Goal: Task Accomplishment & Management: Complete application form

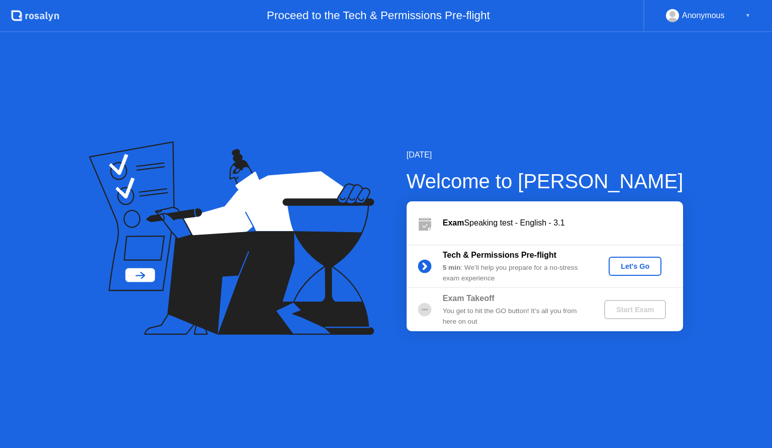
click at [655, 263] on div "Let's Go" at bounding box center [635, 266] width 45 height 8
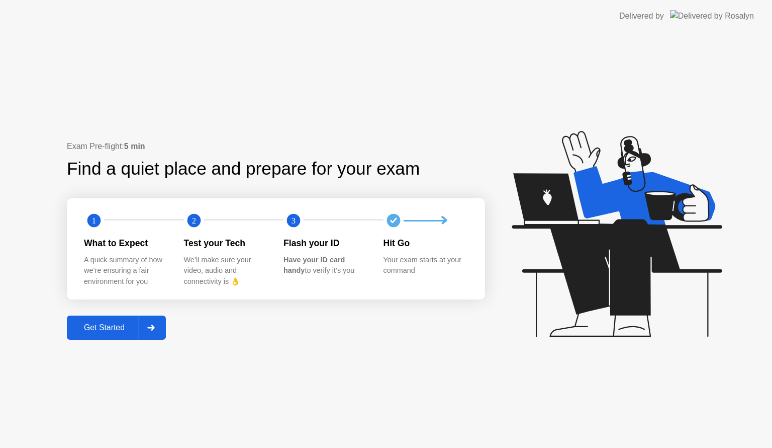
click at [105, 323] on div "Get Started" at bounding box center [104, 327] width 69 height 9
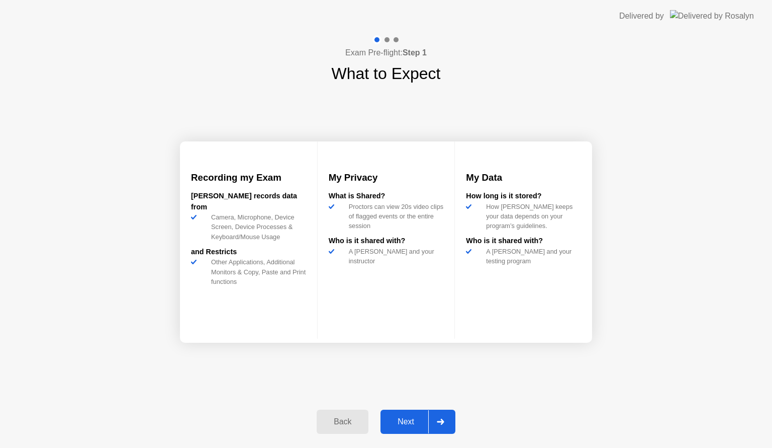
click at [408, 417] on div "Next" at bounding box center [406, 421] width 45 height 9
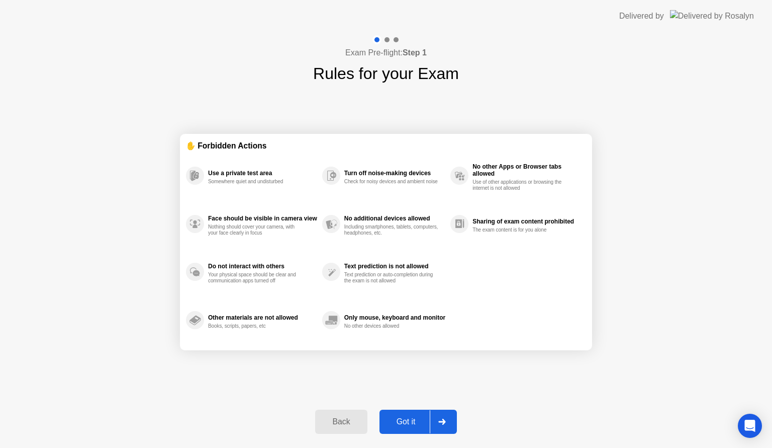
click at [405, 409] on button "Got it" at bounding box center [418, 421] width 77 height 24
select select "**********"
select select "*******"
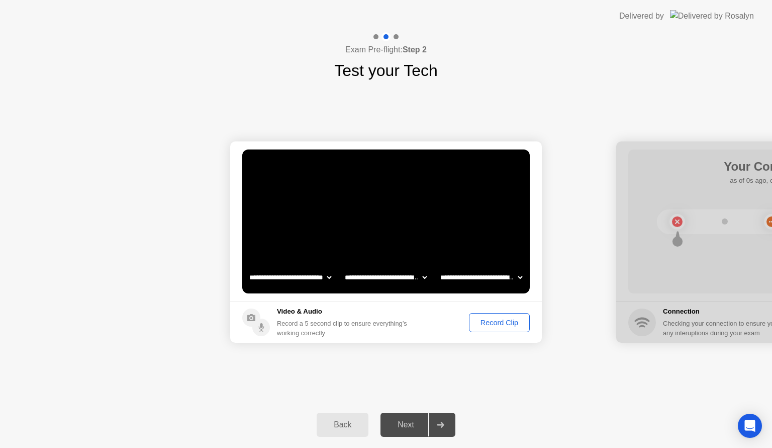
click at [478, 323] on div "Record Clip" at bounding box center [500, 322] width 54 height 8
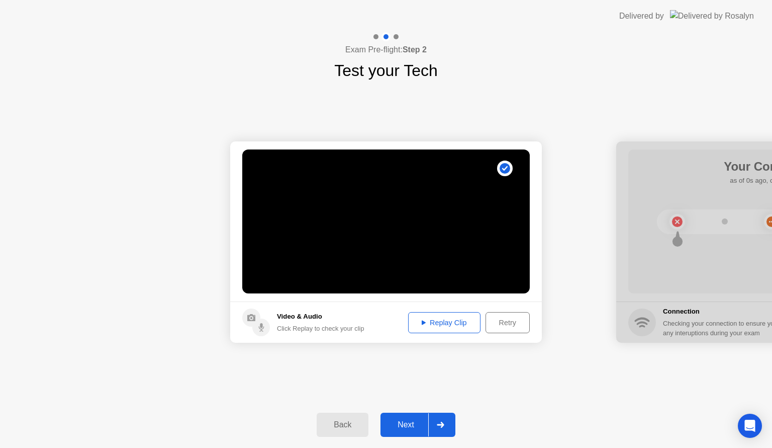
click at [401, 423] on div "Next" at bounding box center [406, 424] width 45 height 9
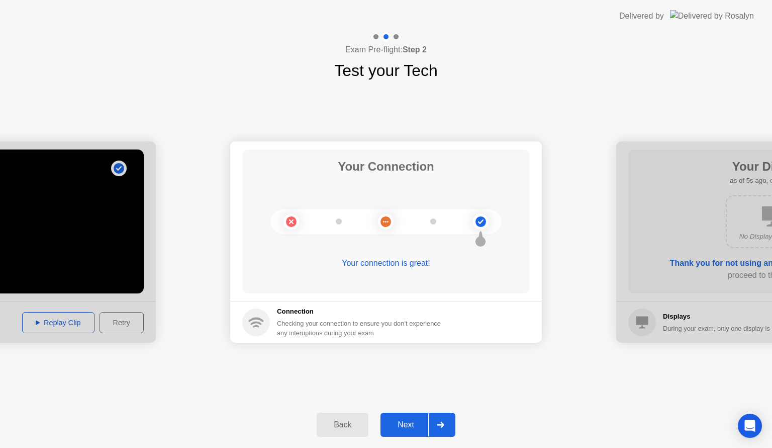
click at [409, 420] on div "Next" at bounding box center [406, 424] width 45 height 9
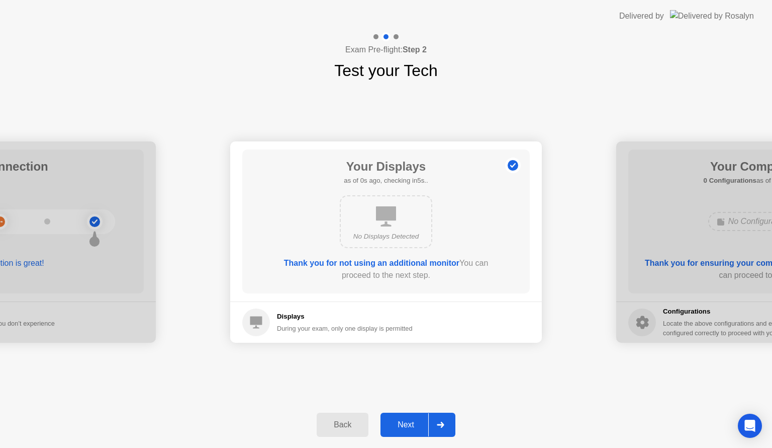
click at [408, 420] on div "Next" at bounding box center [406, 424] width 45 height 9
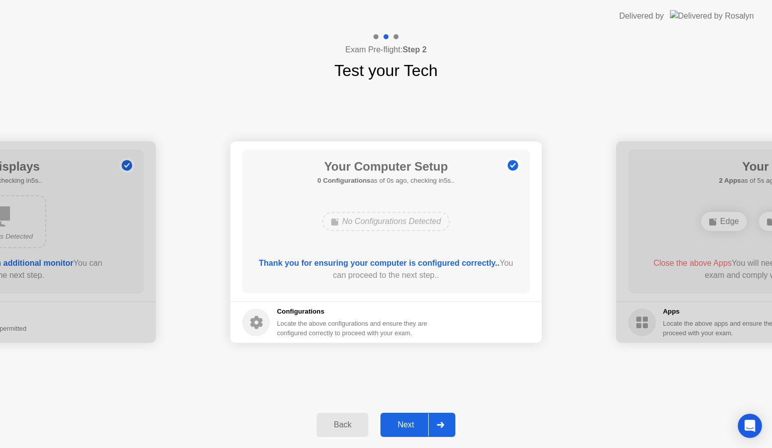
click at [408, 420] on div "Next" at bounding box center [406, 424] width 45 height 9
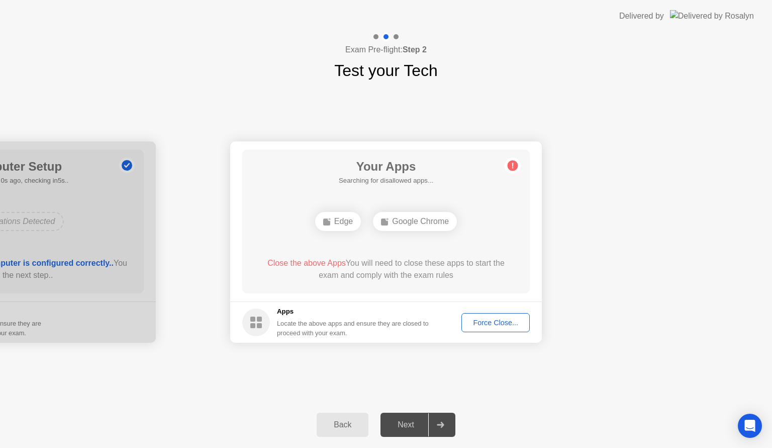
drag, startPoint x: 478, startPoint y: 310, endPoint x: 477, endPoint y: 317, distance: 6.6
click at [478, 312] on footer "Apps Locate the above apps and ensure they are closed to proceed with your exam…" at bounding box center [386, 321] width 312 height 41
click at [477, 330] on button "Force Close..." at bounding box center [496, 322] width 68 height 19
click at [472, 324] on div "Force Close..." at bounding box center [495, 322] width 61 height 8
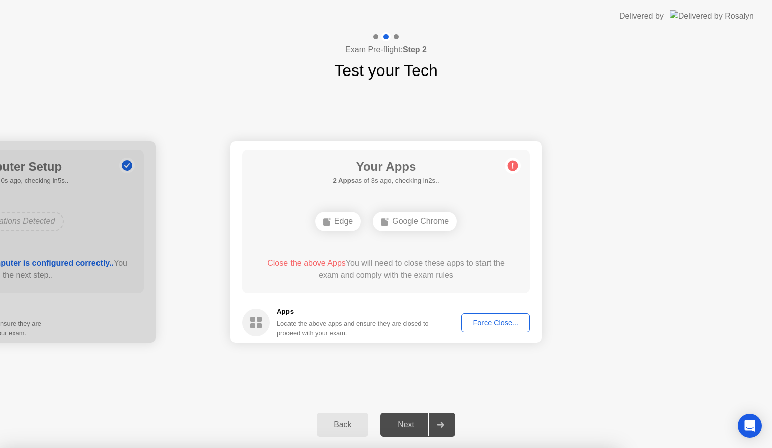
drag, startPoint x: 341, startPoint y: 249, endPoint x: 404, endPoint y: 289, distance: 73.7
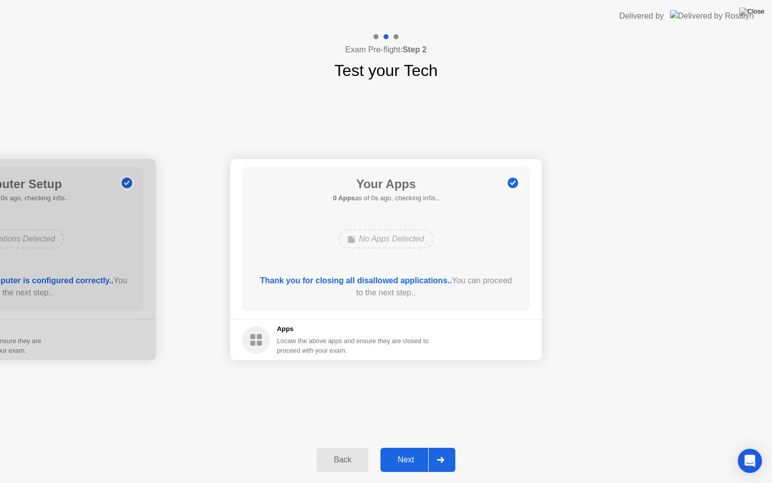
click at [414, 447] on button "Next" at bounding box center [418, 460] width 75 height 24
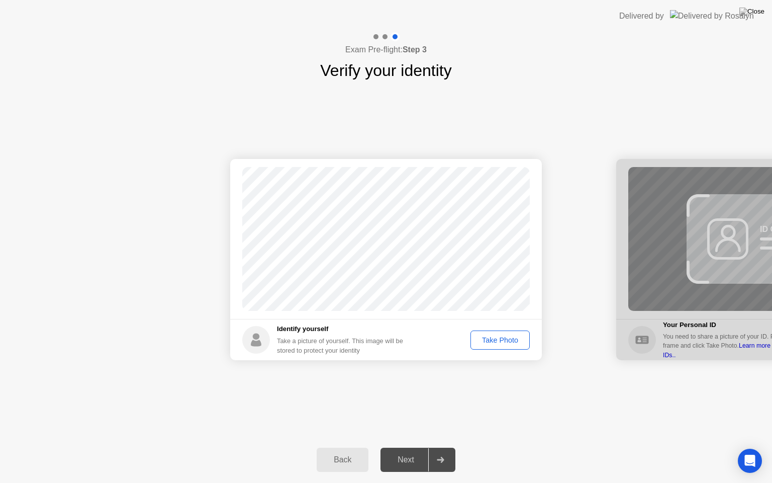
click at [496, 341] on div "Take Photo" at bounding box center [500, 340] width 52 height 8
click at [410, 447] on div "Next" at bounding box center [406, 459] width 45 height 9
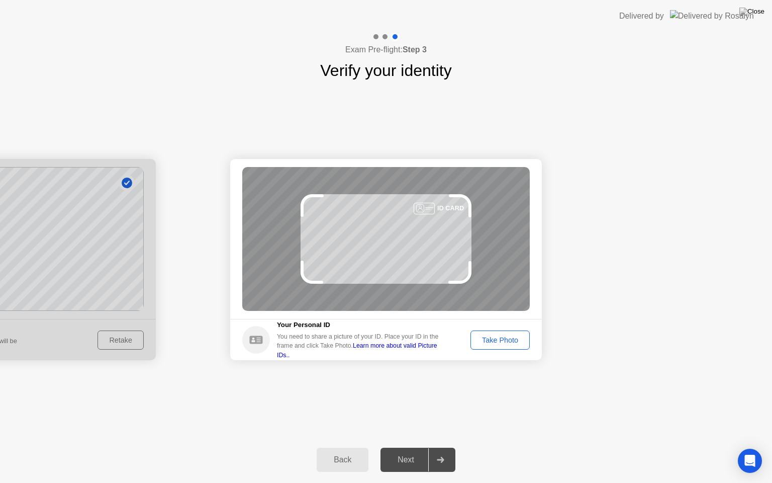
click at [494, 340] on div "Take Photo" at bounding box center [500, 340] width 52 height 8
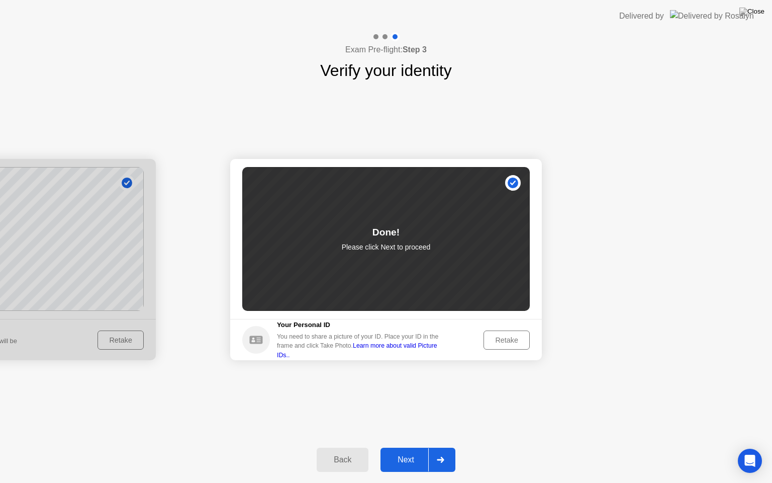
click at [400, 447] on button "Next" at bounding box center [418, 460] width 75 height 24
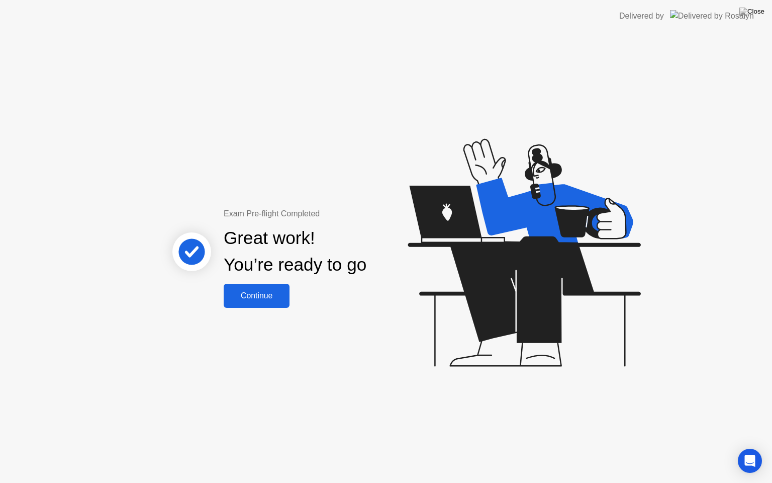
click at [272, 307] on button "Continue" at bounding box center [257, 296] width 66 height 24
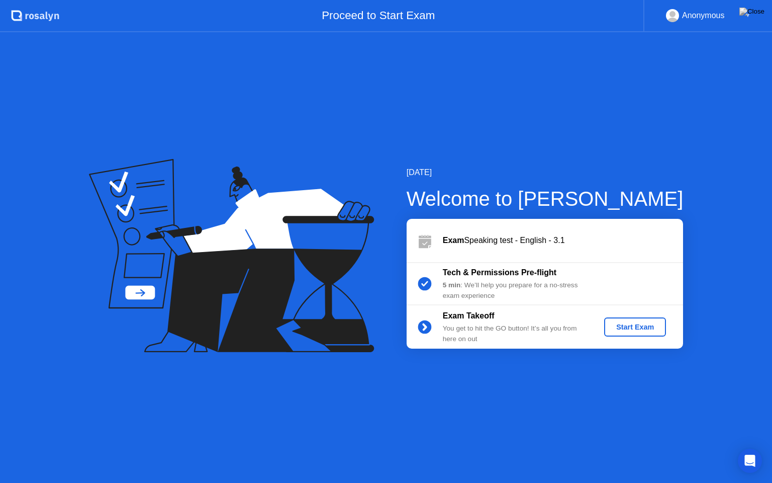
click at [626, 326] on div "Start Exam" at bounding box center [635, 327] width 54 height 8
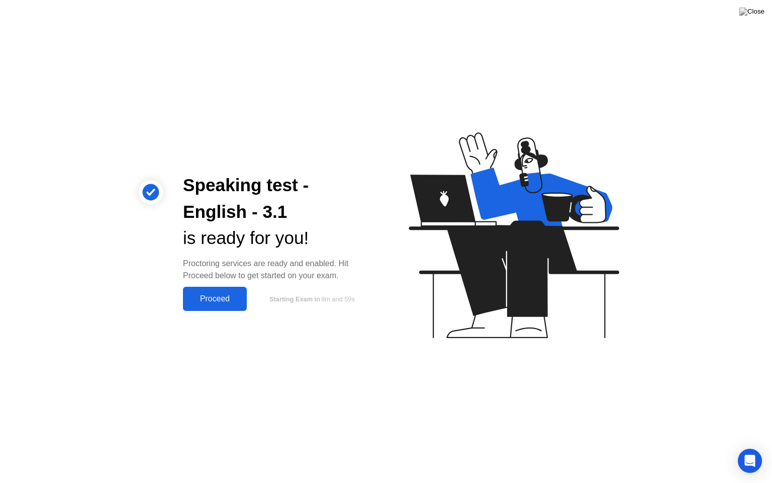
click at [205, 302] on div "Proceed" at bounding box center [215, 298] width 58 height 9
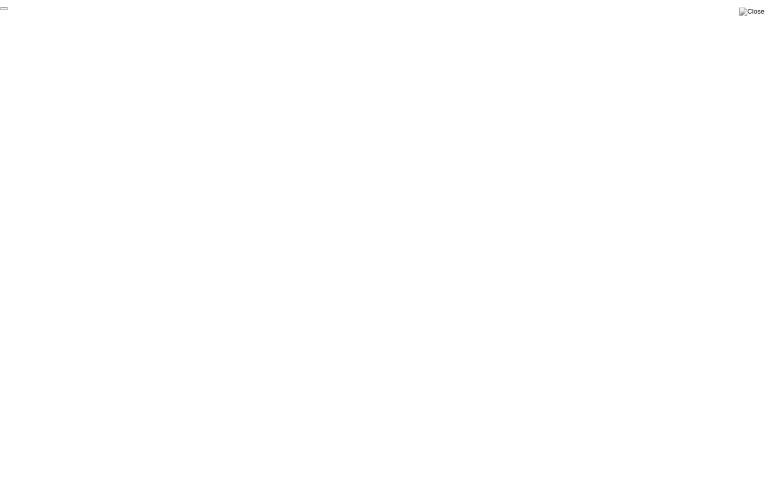
click div "End Proctoring Session"
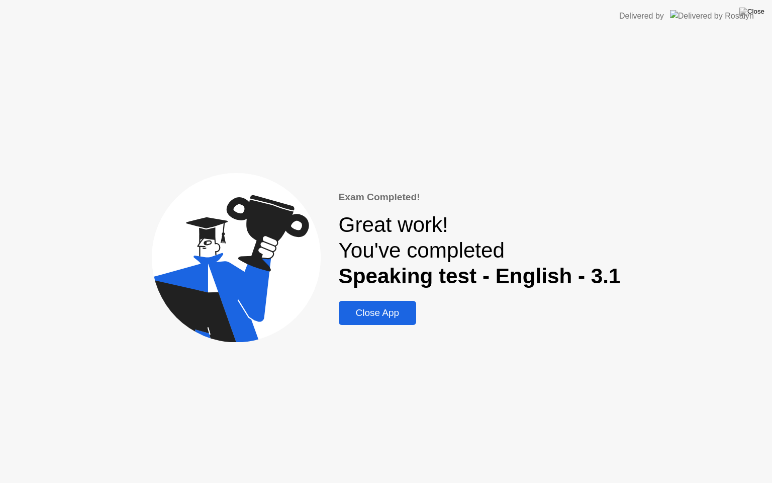
click at [406, 304] on button "Close App" at bounding box center [378, 313] width 78 height 24
